Goal: Navigation & Orientation: Find specific page/section

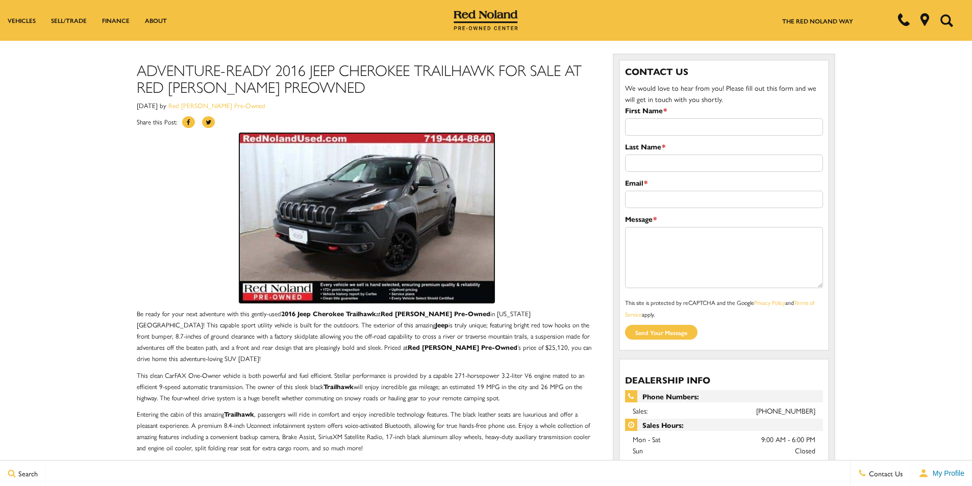
click at [401, 220] on img at bounding box center [366, 218] width 255 height 170
